Goal: Transaction & Acquisition: Purchase product/service

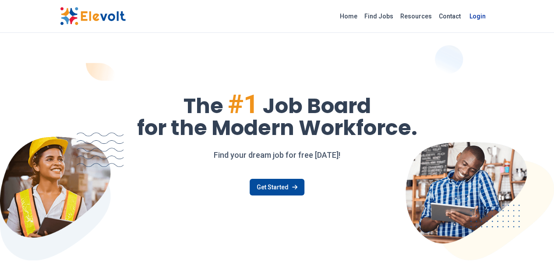
click at [491, 14] on link "Login" at bounding box center [477, 16] width 27 height 18
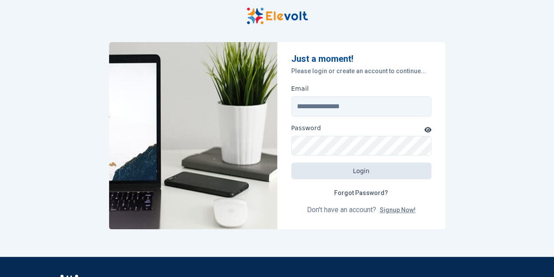
scroll to position [17, 0]
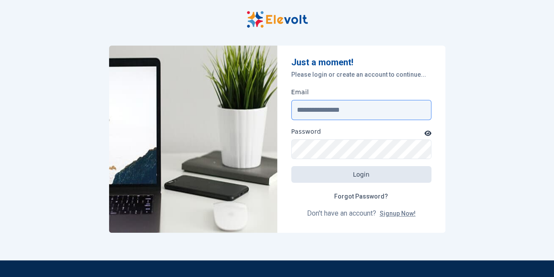
click at [368, 109] on input "Email" at bounding box center [361, 110] width 140 height 20
type input "**********"
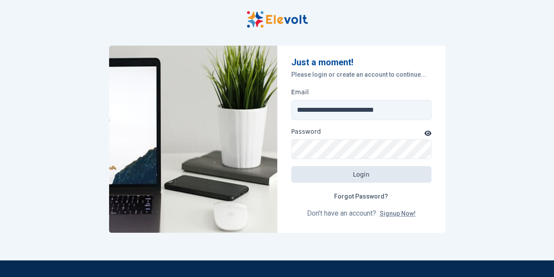
click at [426, 132] on icon "button" at bounding box center [427, 132] width 7 height 5
click at [406, 159] on form "**********" at bounding box center [361, 139] width 168 height 187
click at [429, 136] on icon "button" at bounding box center [427, 133] width 8 height 6
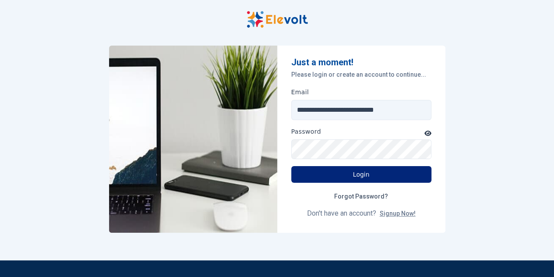
click at [374, 176] on button "Login" at bounding box center [361, 174] width 140 height 17
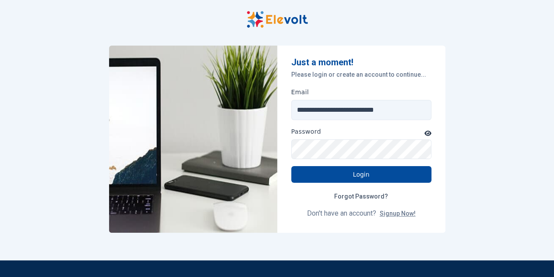
click at [427, 133] on icon "button" at bounding box center [427, 132] width 7 height 5
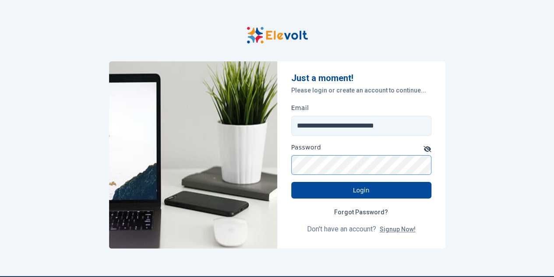
scroll to position [0, 0]
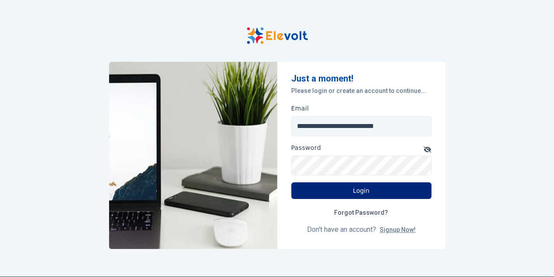
click at [359, 191] on button "Login" at bounding box center [361, 190] width 140 height 17
click at [366, 192] on button "Login" at bounding box center [361, 190] width 140 height 17
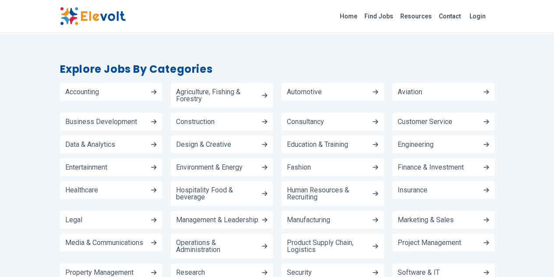
scroll to position [991, 0]
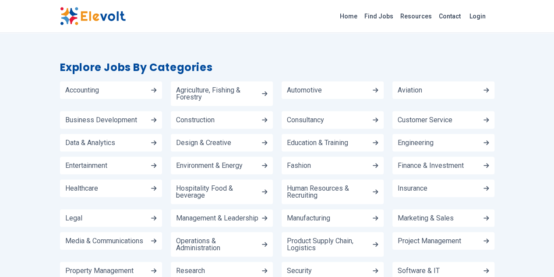
click at [170, 16] on div "Home Find Jobs Resources Contact Login" at bounding box center [277, 16] width 448 height 18
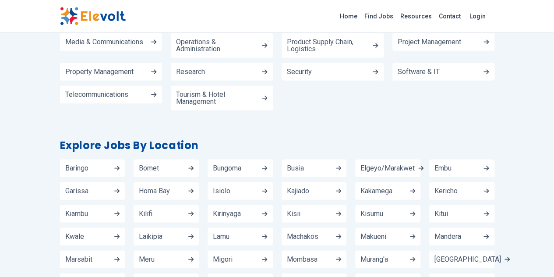
scroll to position [1125, 0]
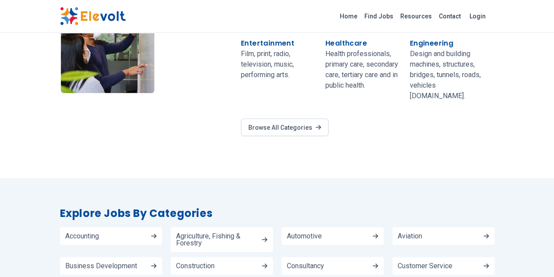
scroll to position [845, 0]
click at [193, 134] on div "10+ sorted categories Featured Categories Marketing & Sales Promoting, selling,…" at bounding box center [277, 16] width 554 height 326
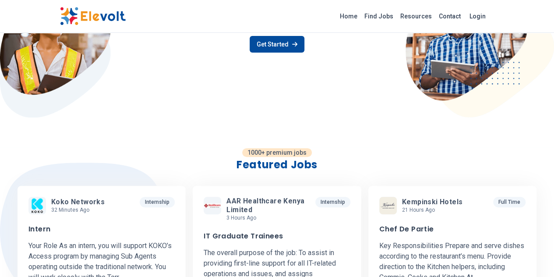
scroll to position [106, 0]
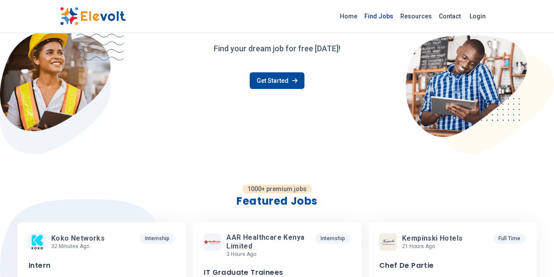
click at [396, 20] on link "Find Jobs" at bounding box center [379, 16] width 36 height 14
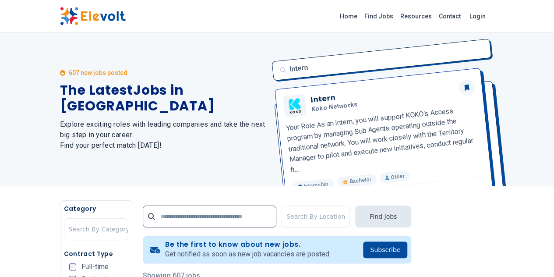
click at [268, 150] on div "Intern Intern Koko Networks Your Role As an intern, you will support KOKO’s Acc…" at bounding box center [381, 109] width 228 height 153
